Goal: Navigation & Orientation: Find specific page/section

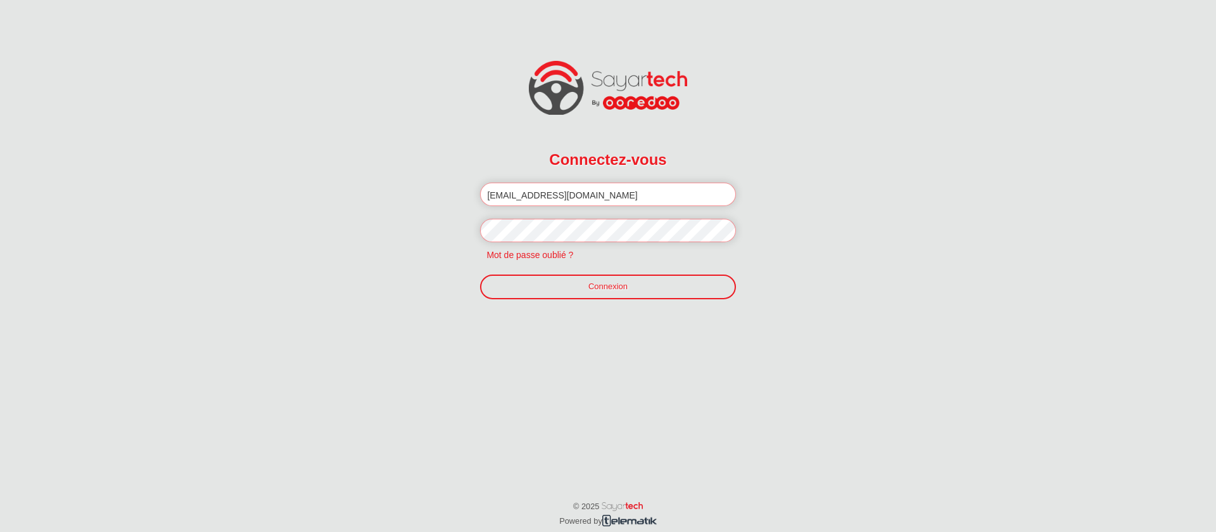
click at [618, 283] on link "Connexion" at bounding box center [607, 286] width 255 height 24
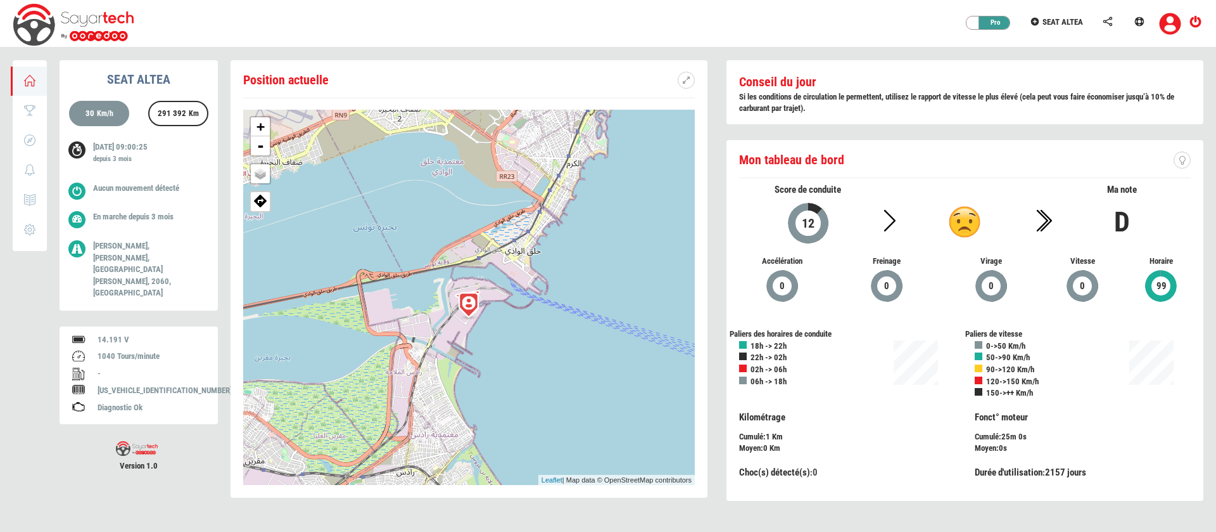
click at [476, 307] on img at bounding box center [469, 305] width 38 height 38
click at [522, 243] on link "×" at bounding box center [522, 238] width 19 height 9
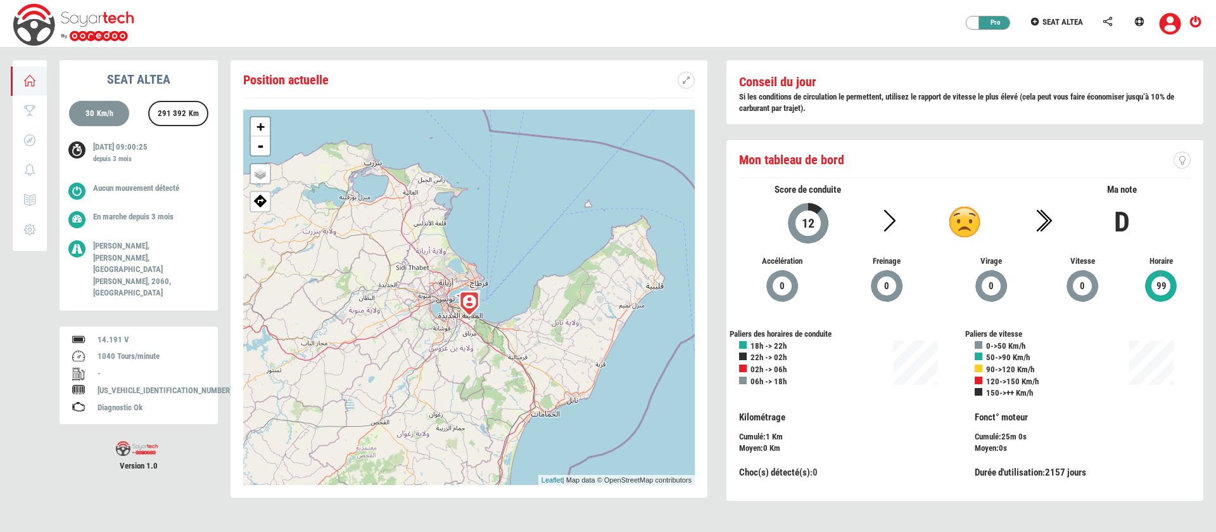
click at [487, 119] on div "+ - OSM Map Google Map Google Satellite Leaflet | Map data © OpenStreetMap cont…" at bounding box center [469, 297] width 452 height 375
